Goal: Task Accomplishment & Management: Manage account settings

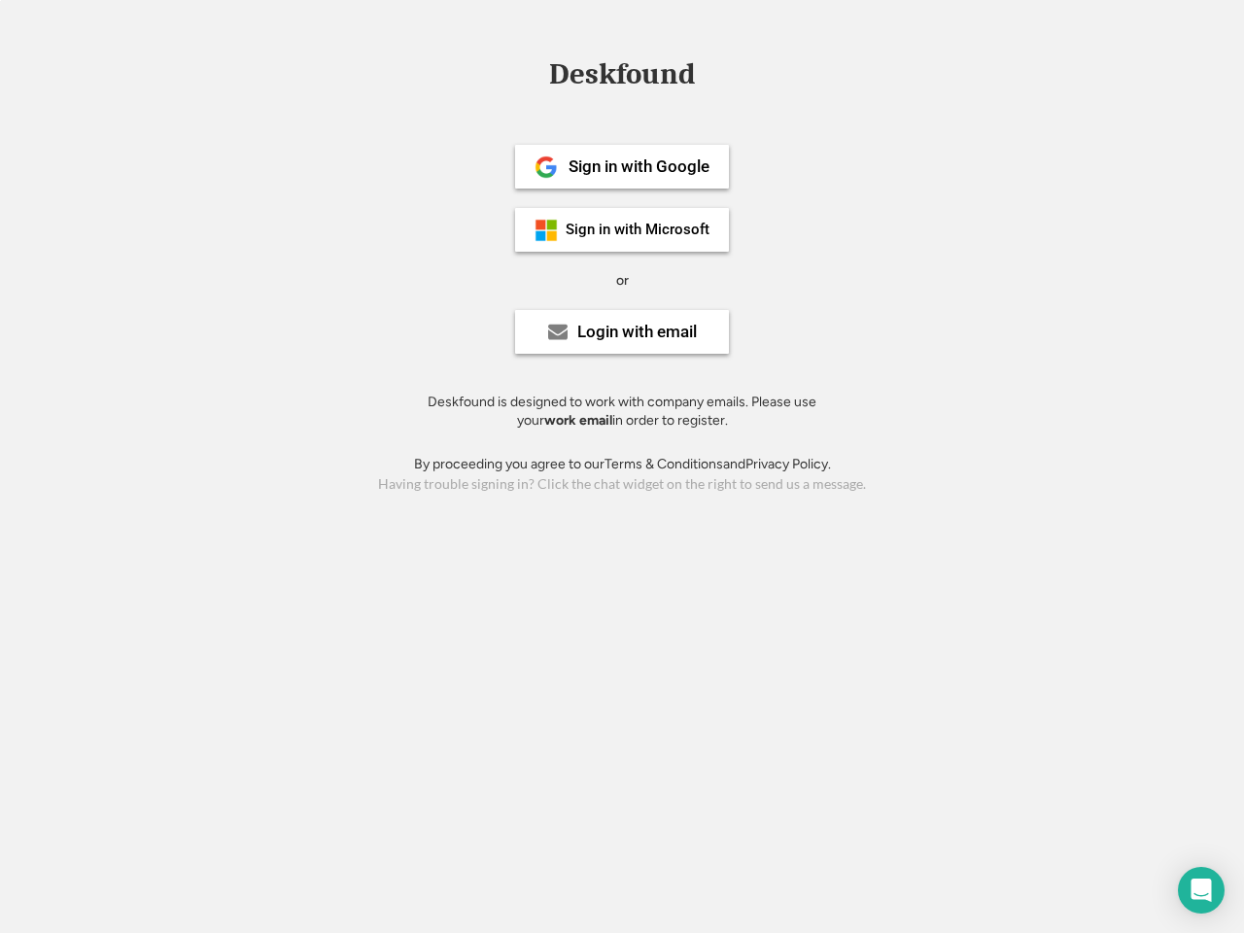
click at [622, 278] on div "or" at bounding box center [622, 280] width 13 height 19
click at [622, 78] on div "Deskfound" at bounding box center [621, 74] width 165 height 30
click at [532, 73] on div "Deskfound" at bounding box center [622, 77] width 1244 height 37
click at [622, 78] on div "Deskfound" at bounding box center [621, 74] width 165 height 30
click at [622, 280] on div "or" at bounding box center [622, 280] width 13 height 19
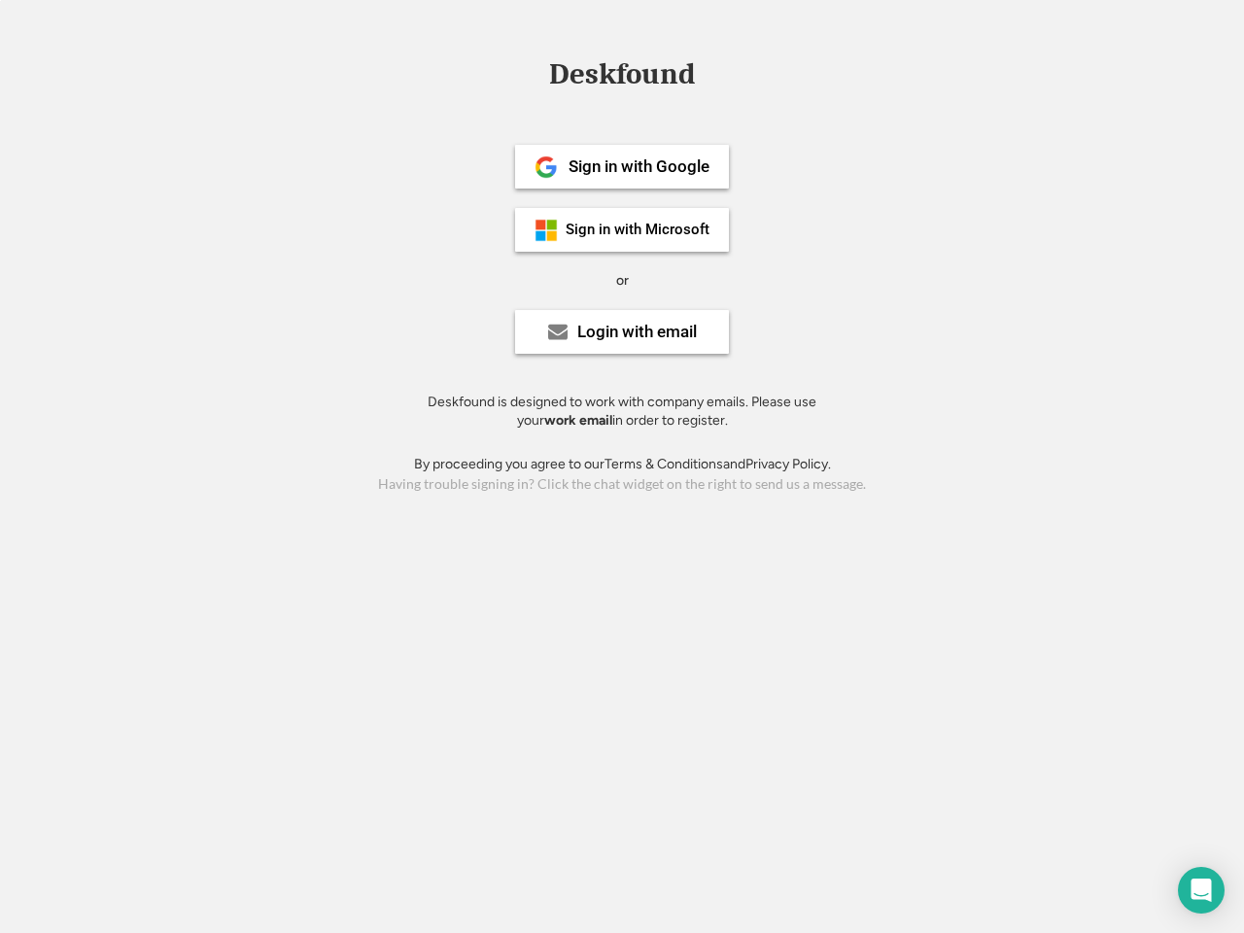
click at [622, 166] on div "Sign in with Google" at bounding box center [639, 166] width 141 height 17
click at [639, 166] on div "Sign in with Google" at bounding box center [639, 166] width 141 height 17
click at [546, 167] on img at bounding box center [546, 167] width 23 height 23
click at [622, 229] on div "Sign in with Microsoft" at bounding box center [638, 230] width 144 height 15
click at [639, 229] on div "Sign in with Microsoft" at bounding box center [638, 230] width 144 height 15
